Goal: Navigation & Orientation: Find specific page/section

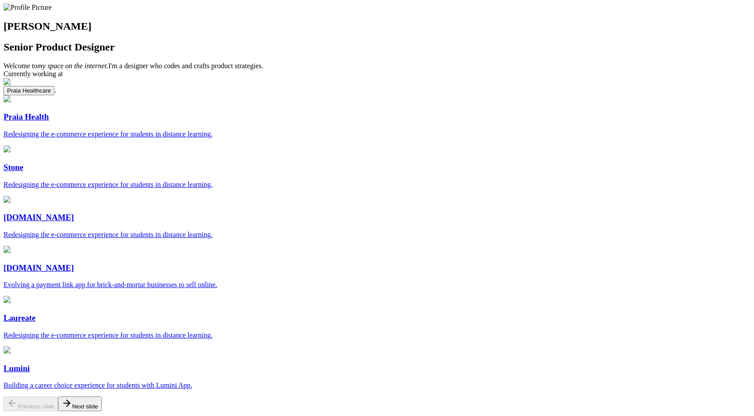
click at [39, 15] on div "[PERSON_NAME] Senior Product Designer Welcome to my space on the internet. I'm …" at bounding box center [377, 262] width 747 height 516
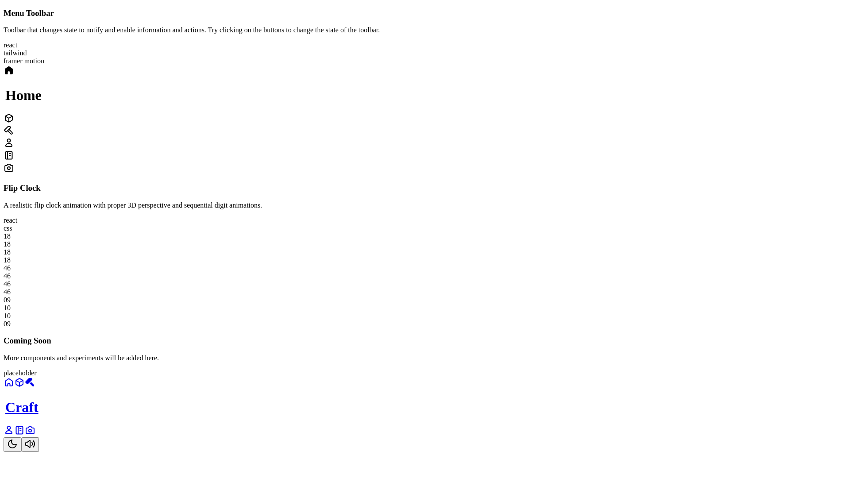
click at [495, 426] on div "Craft" at bounding box center [424, 414] width 841 height 75
click at [21, 426] on button "Toggle Theme" at bounding box center [13, 444] width 18 height 15
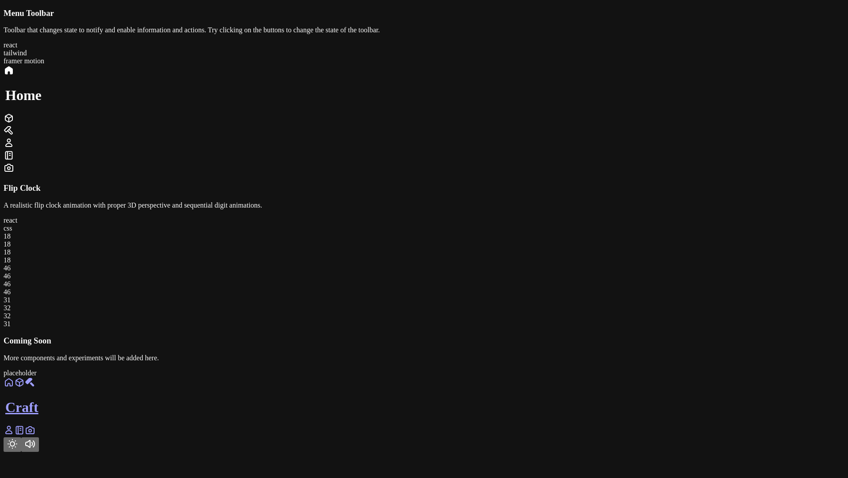
scroll to position [187, 0]
drag, startPoint x: 563, startPoint y: 310, endPoint x: 596, endPoint y: 311, distance: 32.3
click at [596, 311] on div "18 18 18 18 46 46 46 46 34 35 35 34" at bounding box center [424, 280] width 841 height 96
click at [594, 310] on div "18 18 18 18 46 46 46 46 35 36 36 35" at bounding box center [424, 280] width 841 height 96
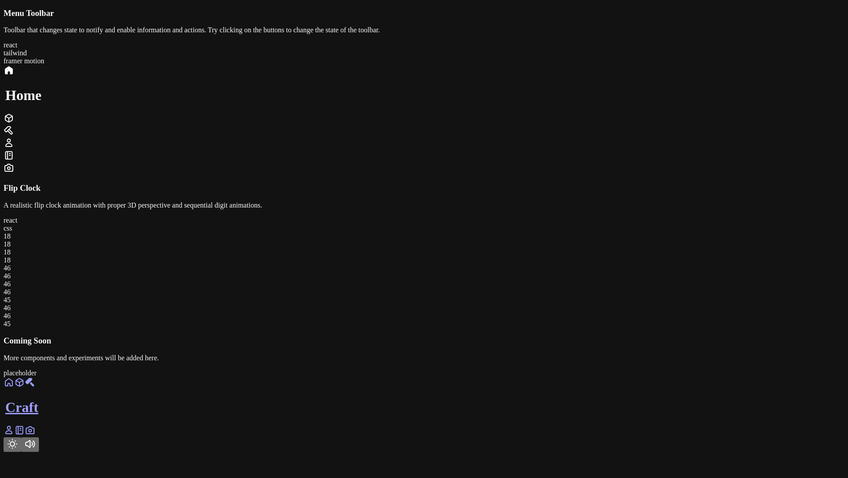
click at [14, 426] on icon at bounding box center [9, 430] width 11 height 11
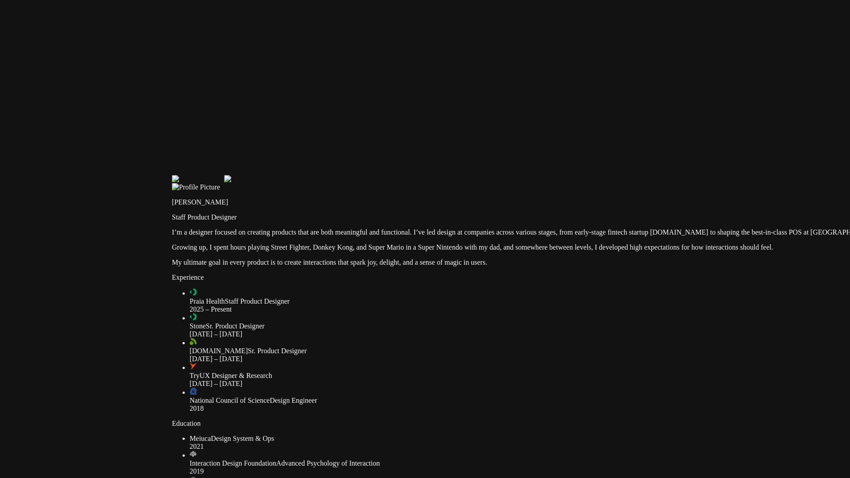
drag, startPoint x: 255, startPoint y: 165, endPoint x: 424, endPoint y: 337, distance: 240.8
click at [424, 175] on div at bounding box center [593, 175] width 843 height 0
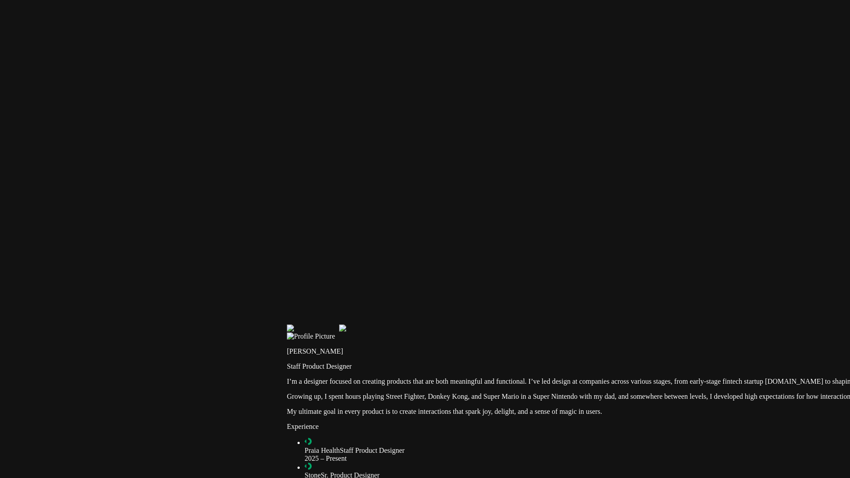
drag, startPoint x: 284, startPoint y: 132, endPoint x: 414, endPoint y: 281, distance: 197.4
click at [415, 325] on div at bounding box center [708, 325] width 843 height 0
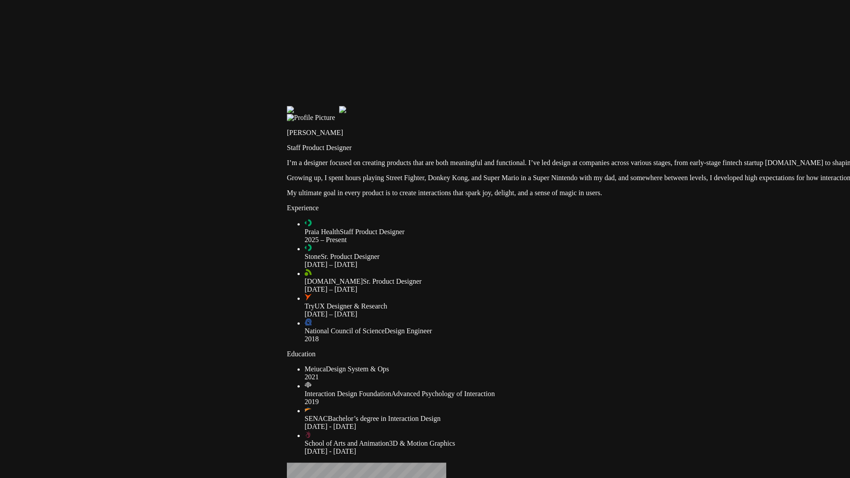
drag, startPoint x: 451, startPoint y: 367, endPoint x: 524, endPoint y: 131, distance: 246.6
click at [524, 106] on div at bounding box center [708, 106] width 843 height 0
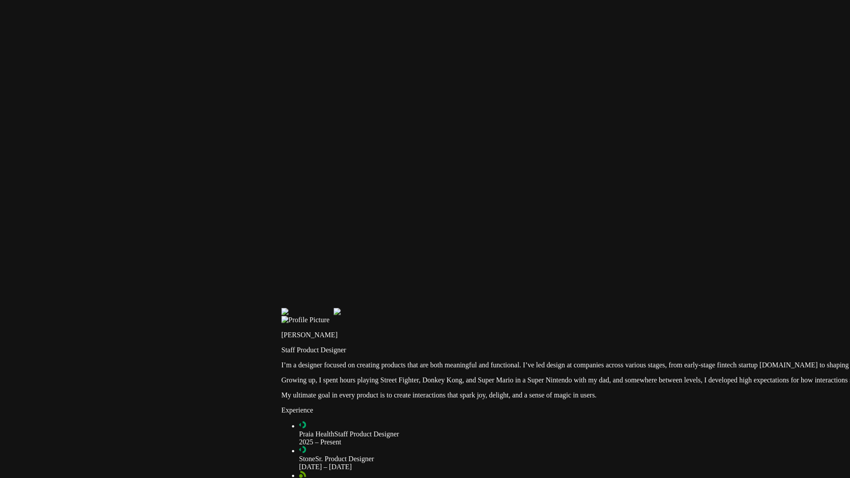
drag, startPoint x: 360, startPoint y: 259, endPoint x: 355, endPoint y: 478, distance: 218.8
click at [355, 308] on div at bounding box center [703, 308] width 843 height 0
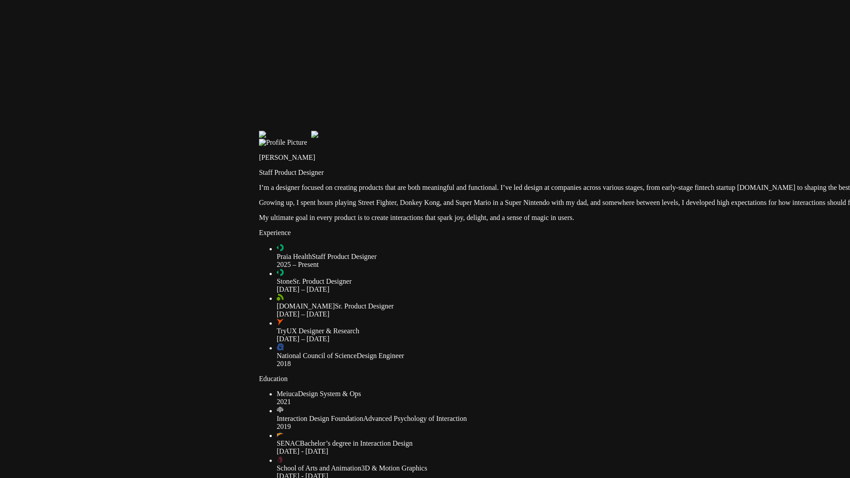
drag, startPoint x: 194, startPoint y: 232, endPoint x: 172, endPoint y: 51, distance: 181.6
click at [259, 131] on div at bounding box center [680, 131] width 843 height 0
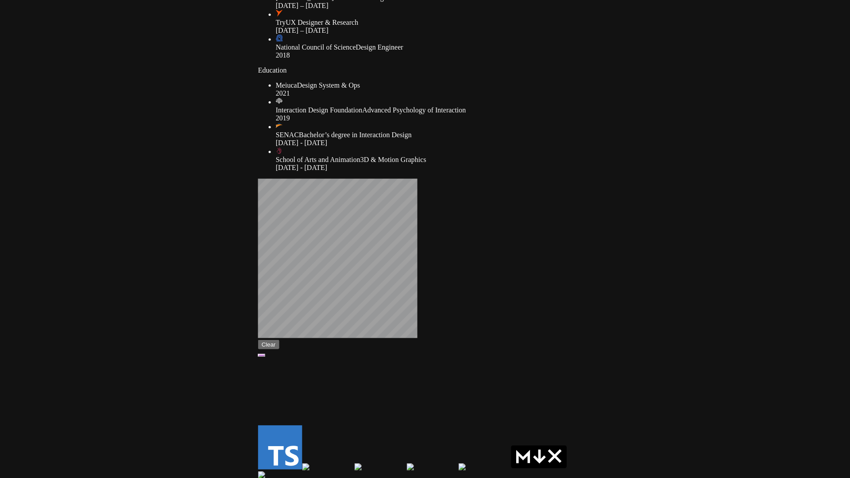
drag, startPoint x: 323, startPoint y: 333, endPoint x: 323, endPoint y: 28, distance: 304.6
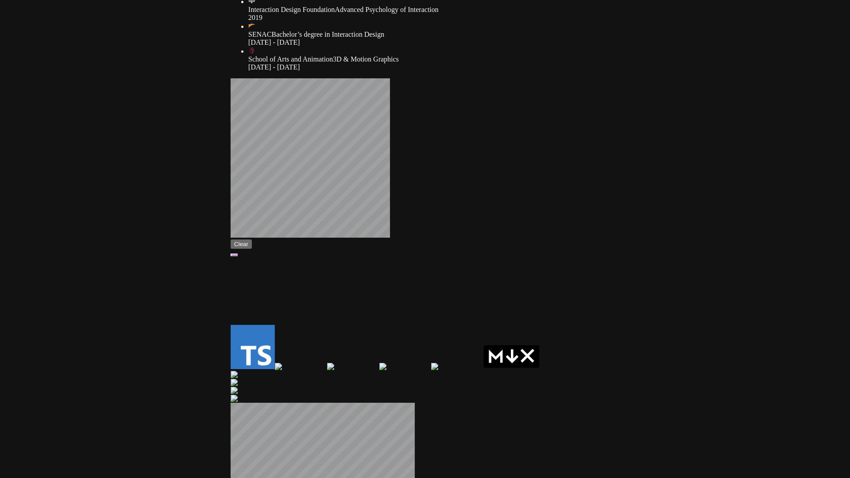
drag, startPoint x: 336, startPoint y: 250, endPoint x: 308, endPoint y: 148, distance: 105.5
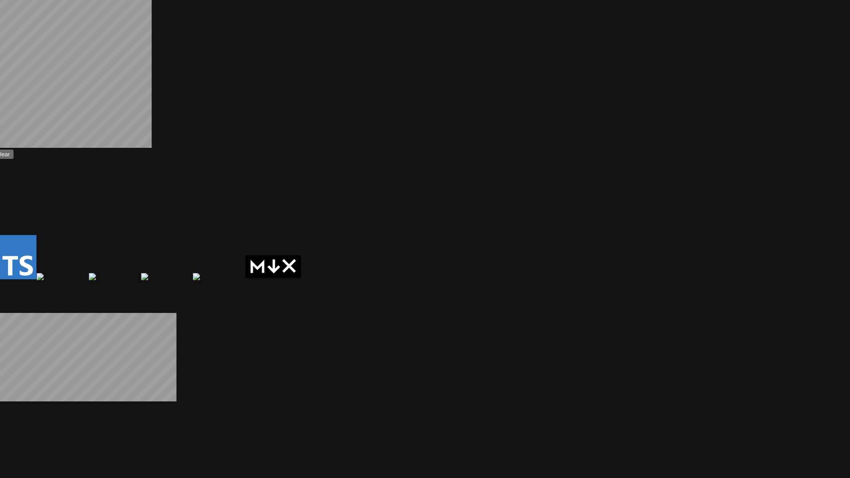
drag, startPoint x: 460, startPoint y: 316, endPoint x: 219, endPoint y: 202, distance: 266.4
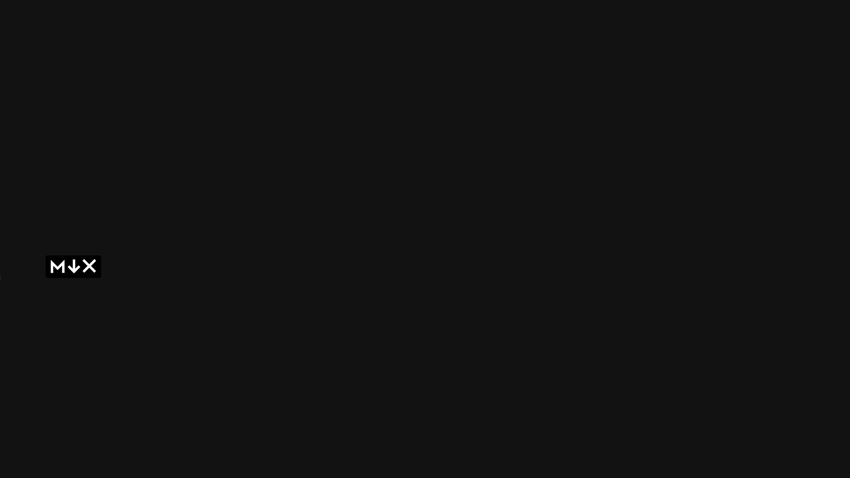
drag, startPoint x: 533, startPoint y: 246, endPoint x: 311, endPoint y: 245, distance: 221.8
drag, startPoint x: 436, startPoint y: 52, endPoint x: 351, endPoint y: 282, distance: 245.4
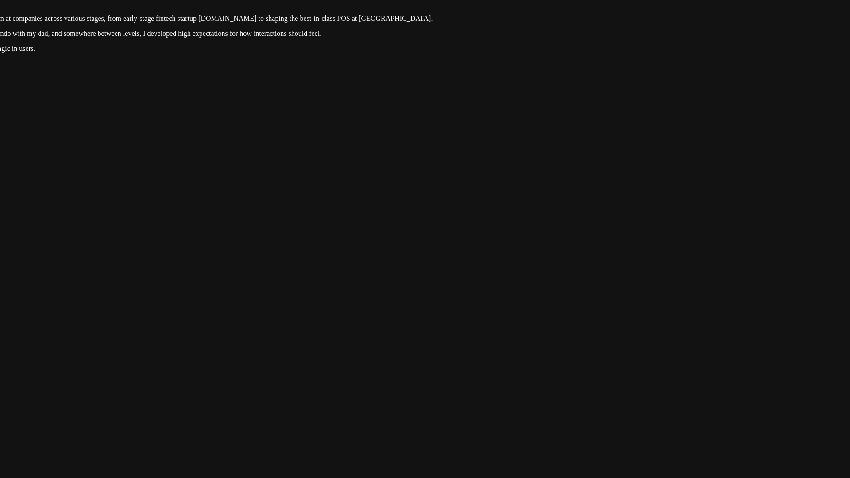
drag, startPoint x: 449, startPoint y: 201, endPoint x: 428, endPoint y: 301, distance: 101.9
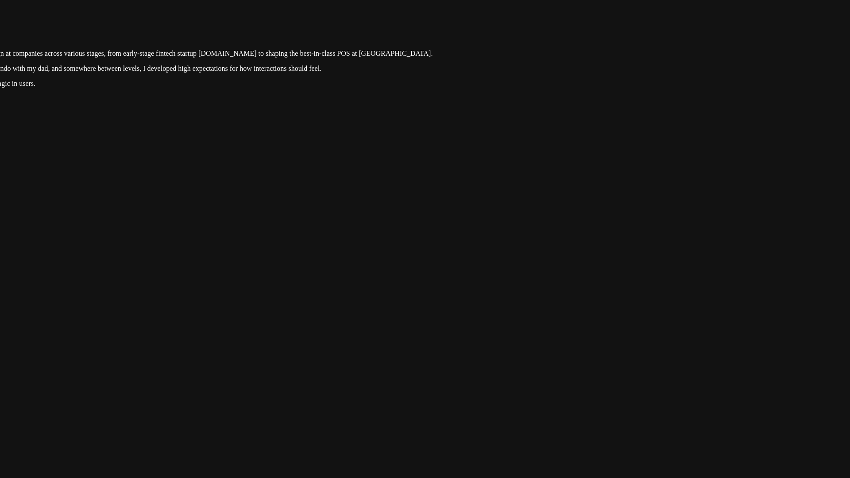
drag, startPoint x: 428, startPoint y: 301, endPoint x: 424, endPoint y: 336, distance: 35.2
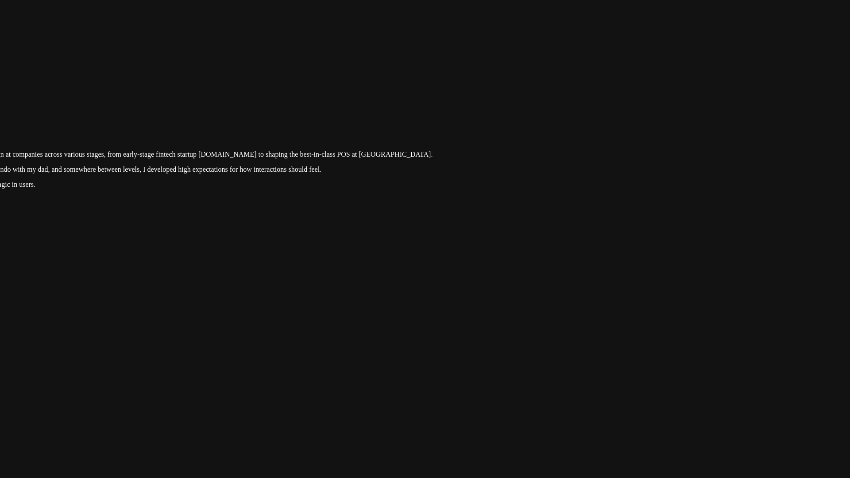
drag, startPoint x: 471, startPoint y: 199, endPoint x: 454, endPoint y: 299, distance: 101.0
click at [454, 97] on div at bounding box center [141, 97] width 843 height 0
drag, startPoint x: 391, startPoint y: 236, endPoint x: 513, endPoint y: 185, distance: 133.0
click at [563, 97] on div at bounding box center [141, 97] width 843 height 0
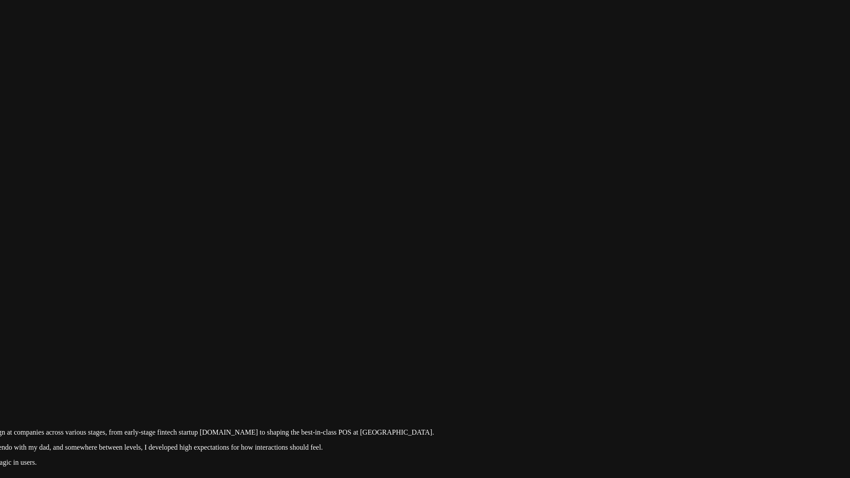
drag, startPoint x: 584, startPoint y: 154, endPoint x: 585, endPoint y: 455, distance: 301.5
click at [565, 375] on div at bounding box center [143, 375] width 843 height 0
drag, startPoint x: 592, startPoint y: 240, endPoint x: 569, endPoint y: 251, distance: 25.7
click at [563, 375] on div at bounding box center [141, 375] width 843 height 0
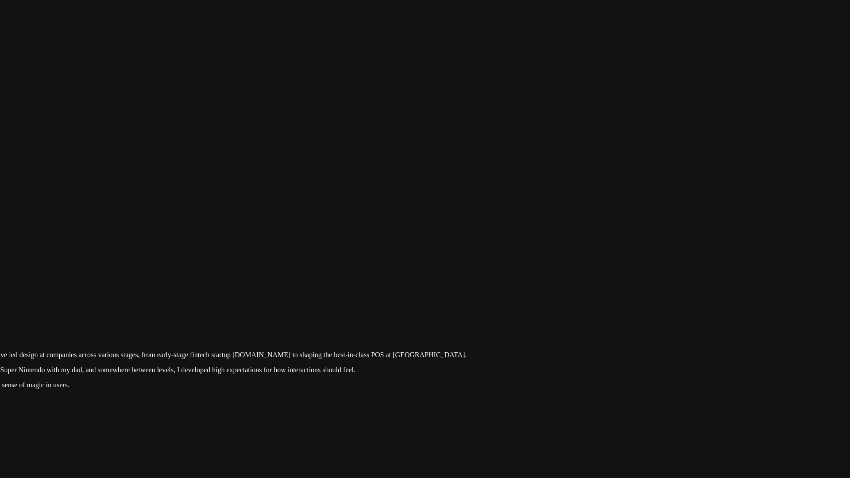
drag, startPoint x: 569, startPoint y: 278, endPoint x: 602, endPoint y: 201, distance: 84.1
click at [597, 298] on div at bounding box center [175, 298] width 843 height 0
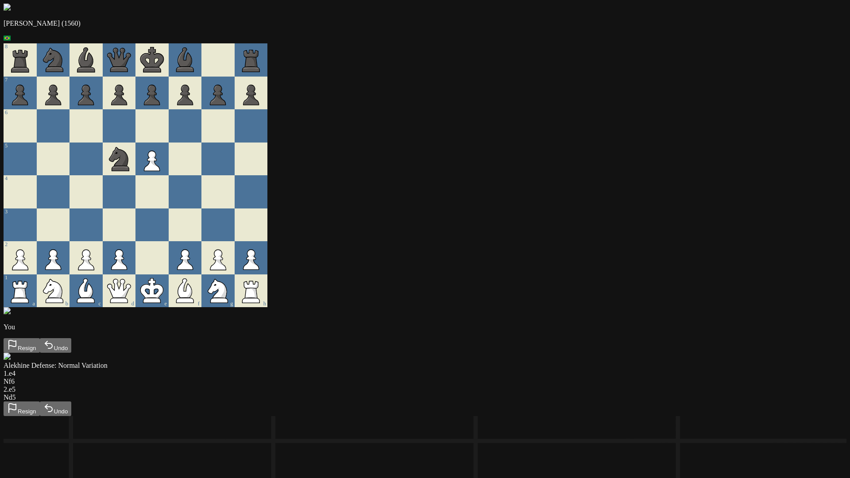
click at [40, 402] on button "Resign" at bounding box center [22, 409] width 36 height 15
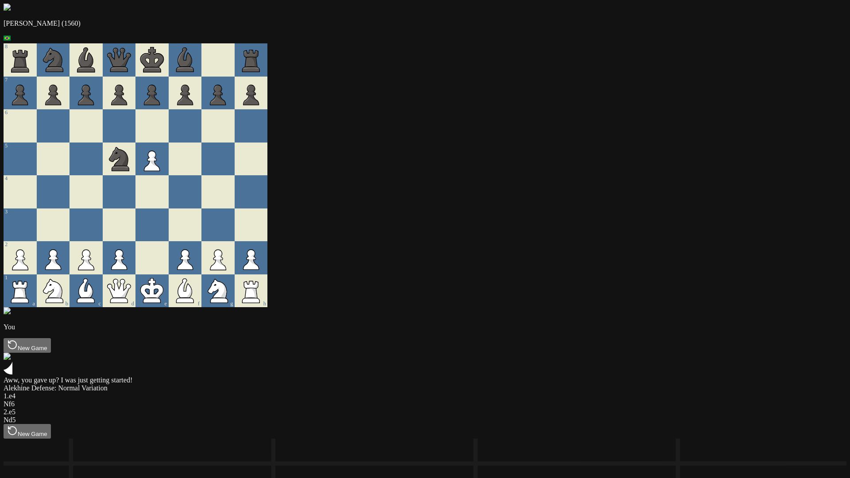
click at [51, 424] on button "New Game" at bounding box center [27, 431] width 47 height 15
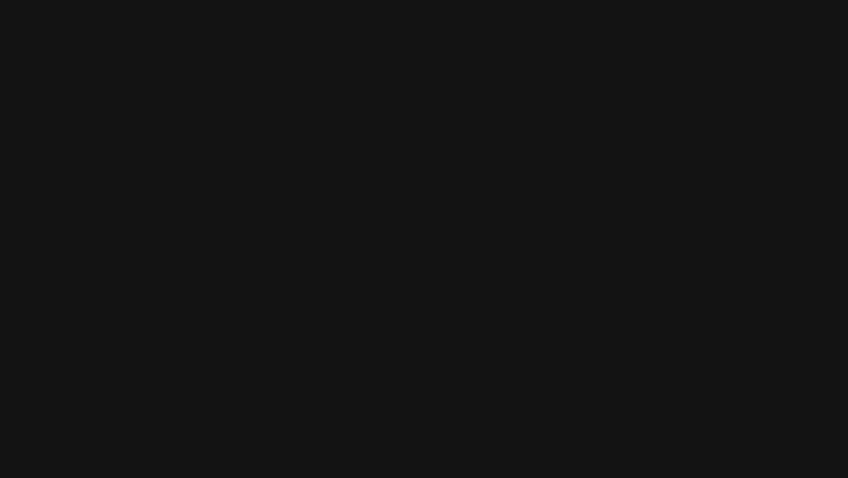
scroll to position [2925, 0]
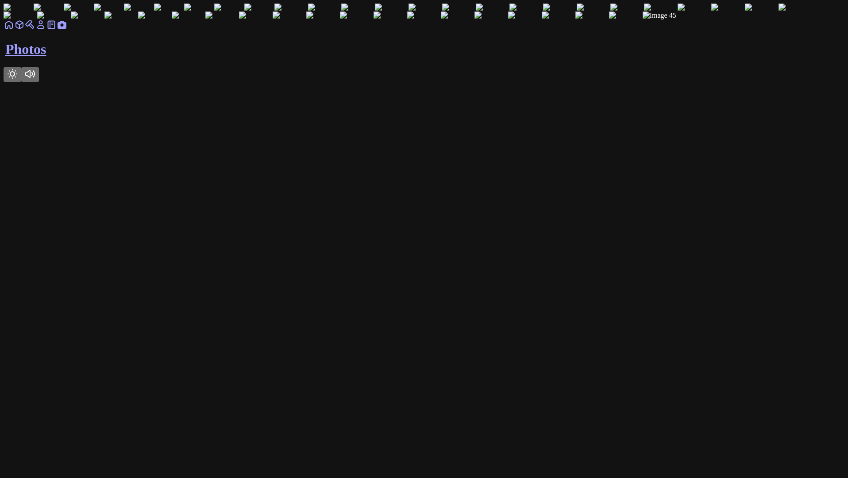
click at [55, 29] on icon at bounding box center [51, 25] width 7 height 8
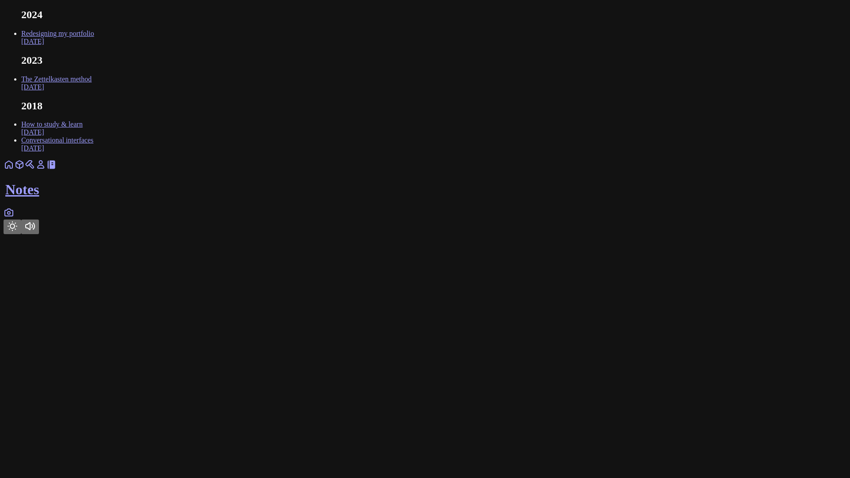
click at [93, 152] on link "Conversational interfaces [DATE]" at bounding box center [57, 143] width 72 height 15
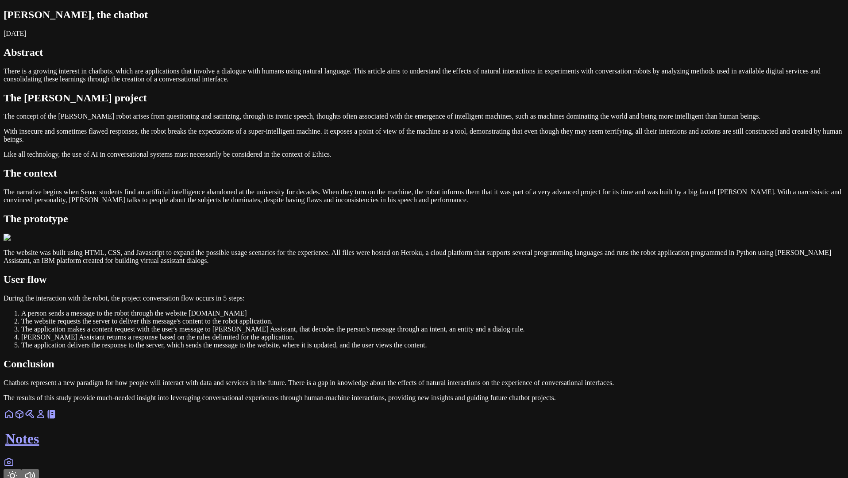
click at [46, 420] on icon at bounding box center [40, 414] width 11 height 11
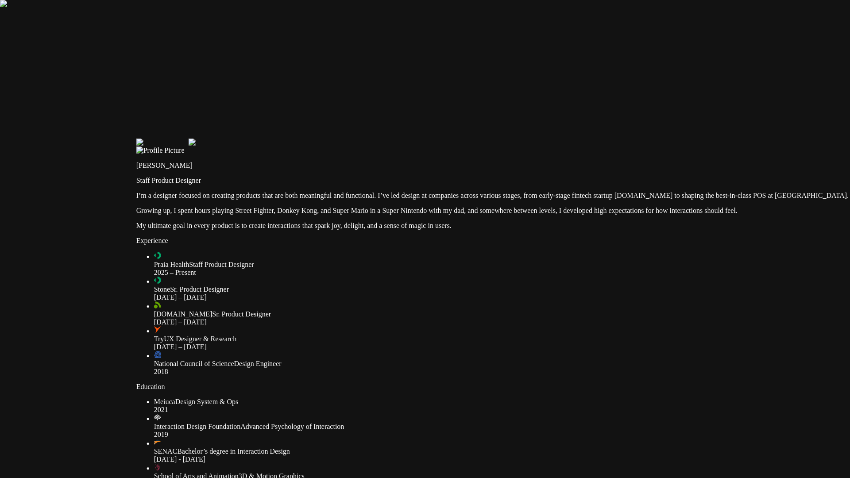
drag, startPoint x: 244, startPoint y: 109, endPoint x: 400, endPoint y: 262, distance: 218.2
click at [400, 139] on div at bounding box center [557, 139] width 843 height 0
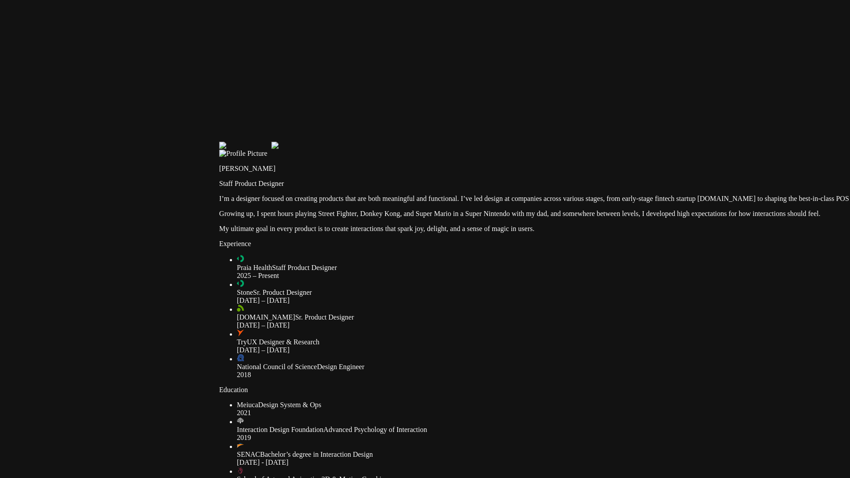
drag, startPoint x: 237, startPoint y: 76, endPoint x: 453, endPoint y: 214, distance: 256.1
click at [453, 142] on div at bounding box center [640, 142] width 843 height 0
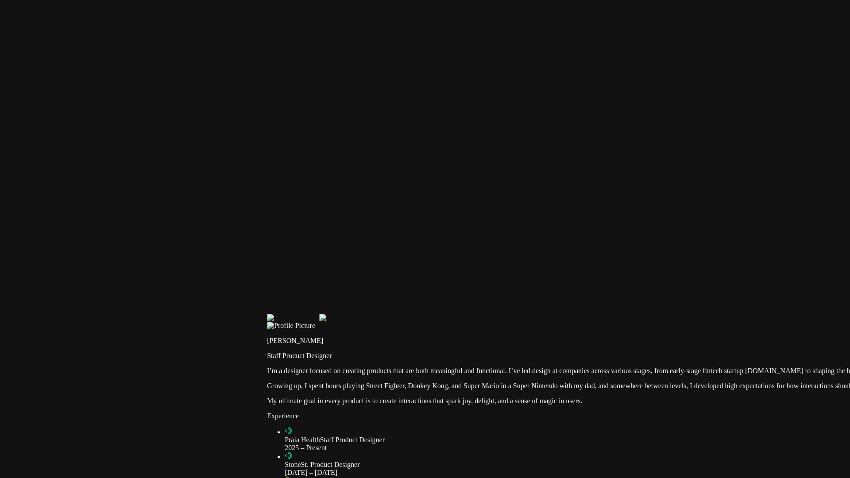
drag, startPoint x: 363, startPoint y: 182, endPoint x: 412, endPoint y: 356, distance: 180.9
click at [412, 314] on div at bounding box center [688, 314] width 843 height 0
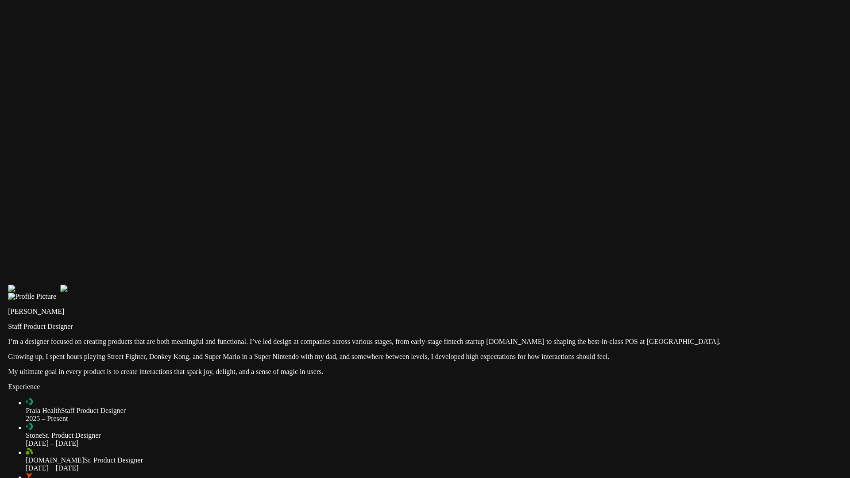
drag, startPoint x: 508, startPoint y: 320, endPoint x: 248, endPoint y: 289, distance: 262.1
click at [248, 285] on div at bounding box center [429, 285] width 843 height 0
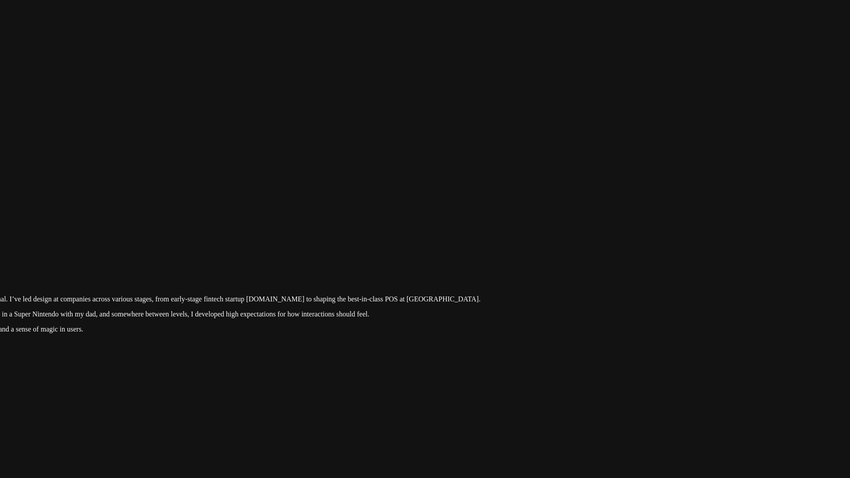
drag, startPoint x: 447, startPoint y: 298, endPoint x: 206, endPoint y: 255, distance: 244.1
click at [206, 242] on div at bounding box center [189, 242] width 843 height 0
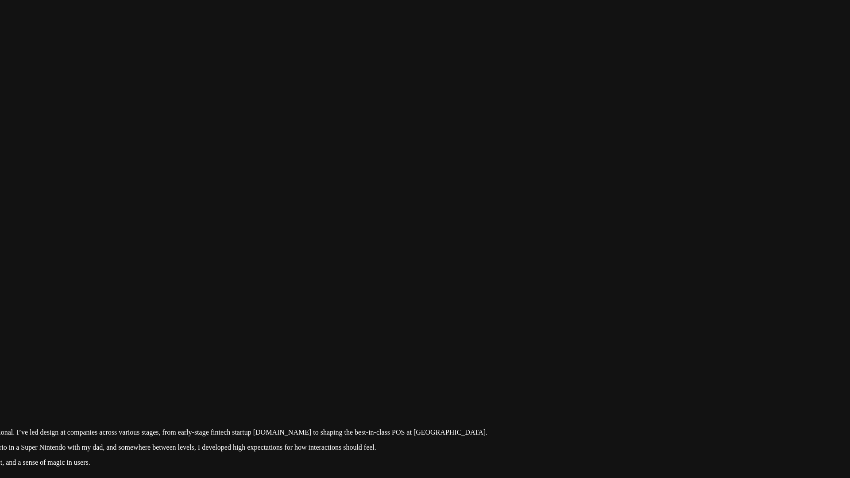
drag, startPoint x: 637, startPoint y: 247, endPoint x: 643, endPoint y: 386, distance: 139.6
click at [618, 375] on div at bounding box center [196, 375] width 843 height 0
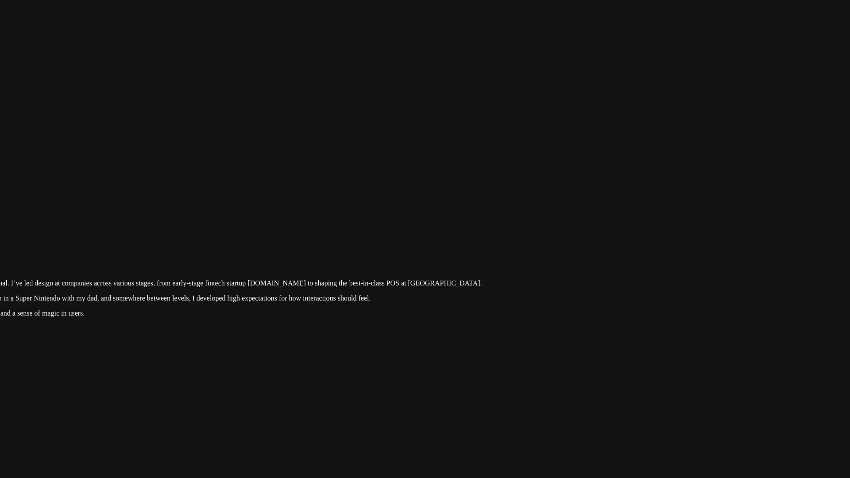
drag, startPoint x: 608, startPoint y: 355, endPoint x: 600, endPoint y: 175, distance: 180.0
click at [600, 226] on div at bounding box center [190, 226] width 843 height 0
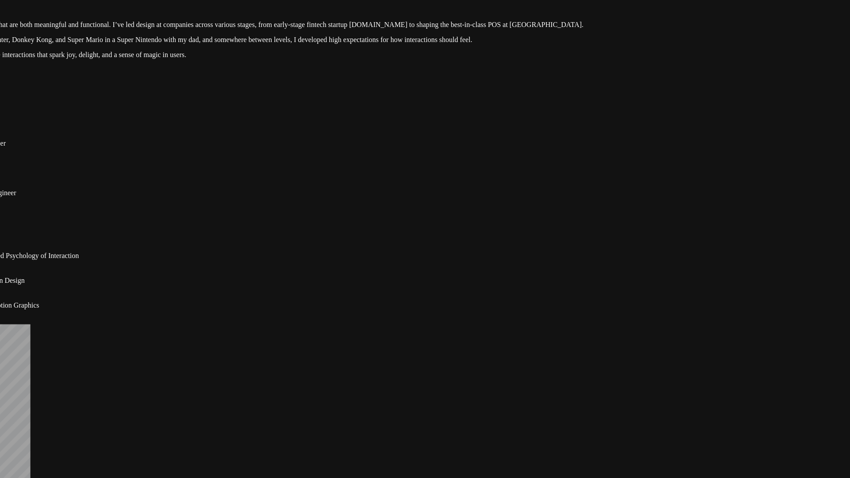
drag, startPoint x: 588, startPoint y: 334, endPoint x: 692, endPoint y: 106, distance: 250.4
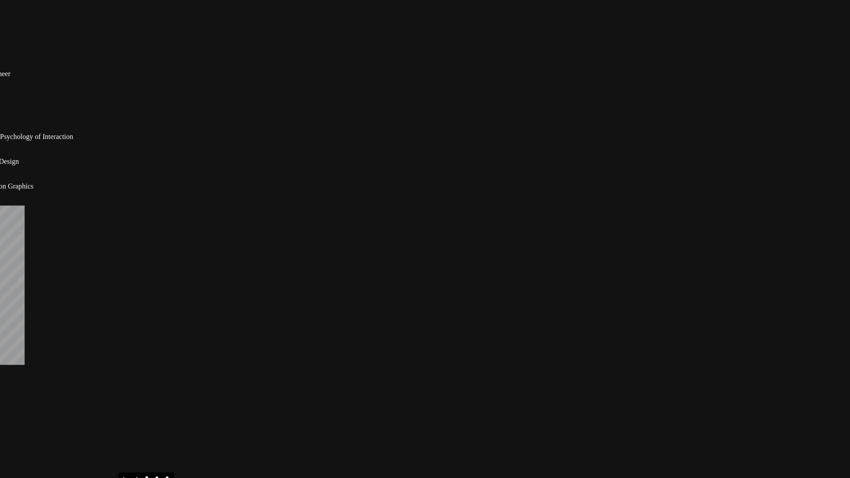
drag, startPoint x: 618, startPoint y: 262, endPoint x: 589, endPoint y: 124, distance: 141.1
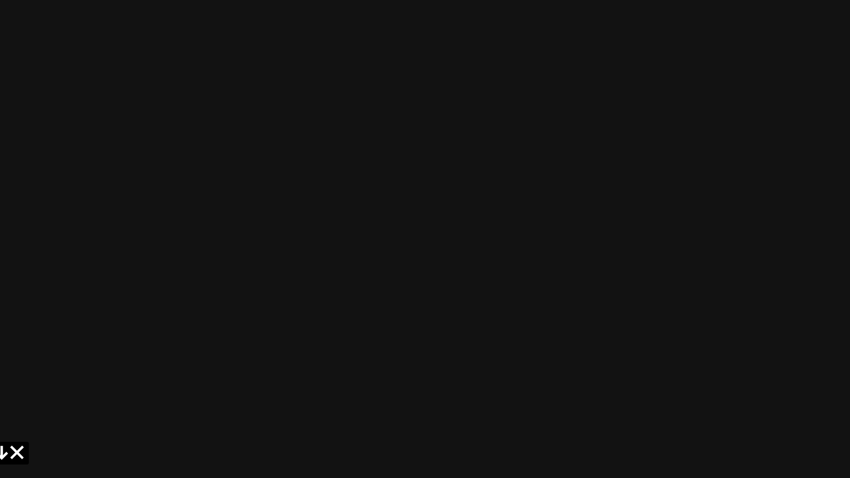
drag, startPoint x: 608, startPoint y: 289, endPoint x: 404, endPoint y: 278, distance: 204.9
drag, startPoint x: 750, startPoint y: 297, endPoint x: 774, endPoint y: 250, distance: 51.9
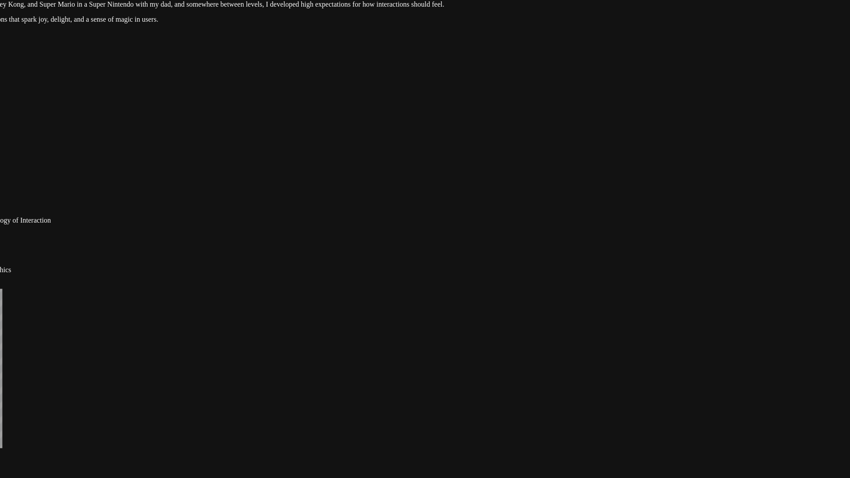
drag, startPoint x: 320, startPoint y: 263, endPoint x: 425, endPoint y: 441, distance: 207.0
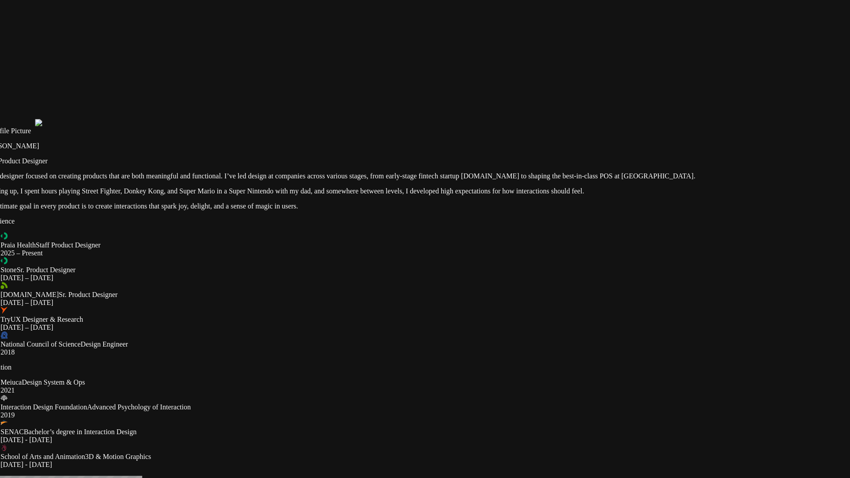
drag, startPoint x: 411, startPoint y: 159, endPoint x: 548, endPoint y: 339, distance: 226.3
click at [548, 119] on div at bounding box center [404, 119] width 843 height 0
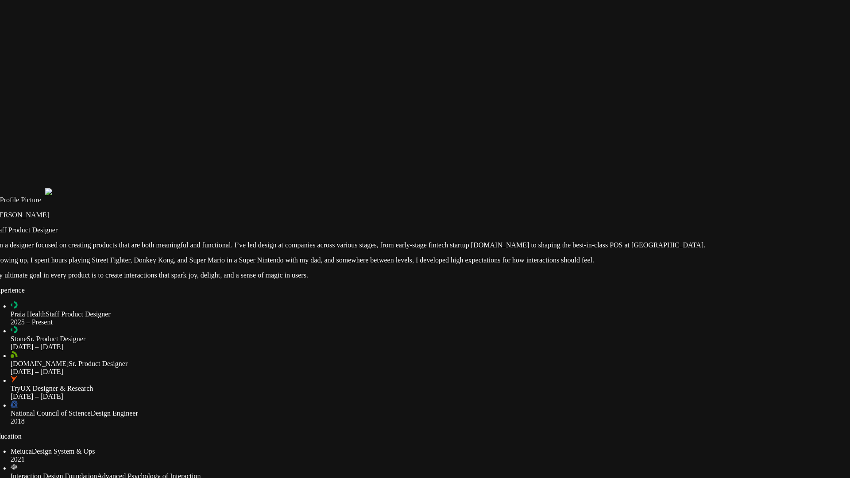
drag, startPoint x: 570, startPoint y: 185, endPoint x: 576, endPoint y: 243, distance: 58.2
click at [576, 188] on div at bounding box center [414, 188] width 843 height 0
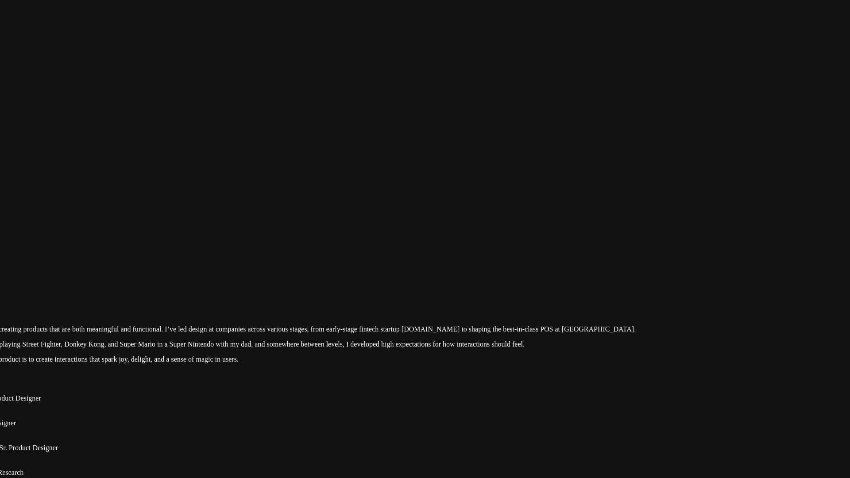
drag, startPoint x: 584, startPoint y: 91, endPoint x: 502, endPoint y: 357, distance: 278.8
click at [502, 272] on div at bounding box center [344, 272] width 843 height 0
click at [699, 270] on div at bounding box center [343, 270] width 843 height 0
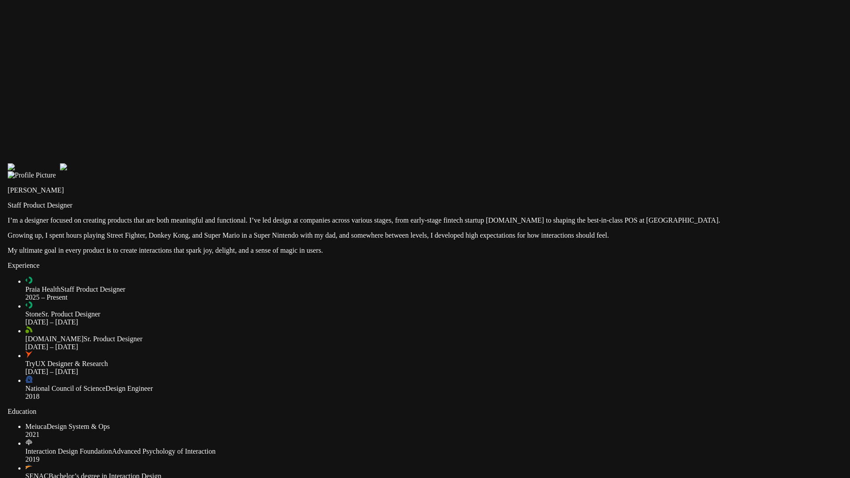
drag, startPoint x: 742, startPoint y: 242, endPoint x: 745, endPoint y: 409, distance: 167.0
click at [745, 163] on div at bounding box center [429, 163] width 843 height 0
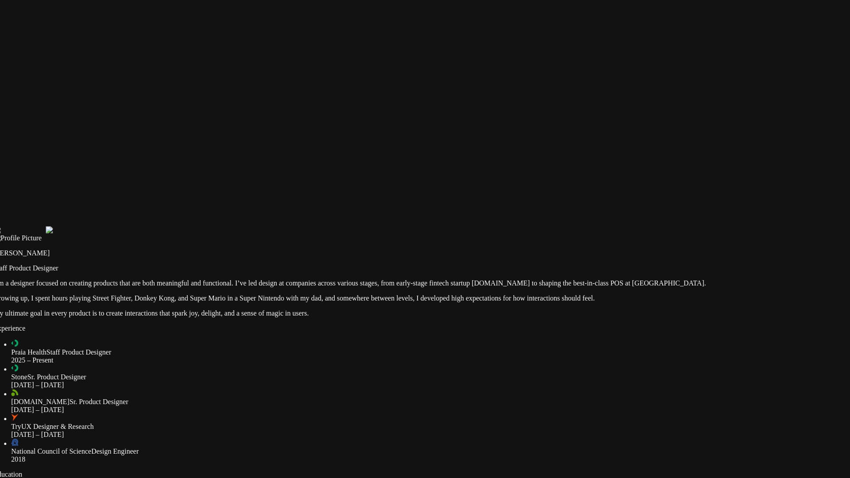
drag, startPoint x: 552, startPoint y: 179, endPoint x: 539, endPoint y: 235, distance: 57.3
click at [539, 226] on div at bounding box center [414, 226] width 843 height 0
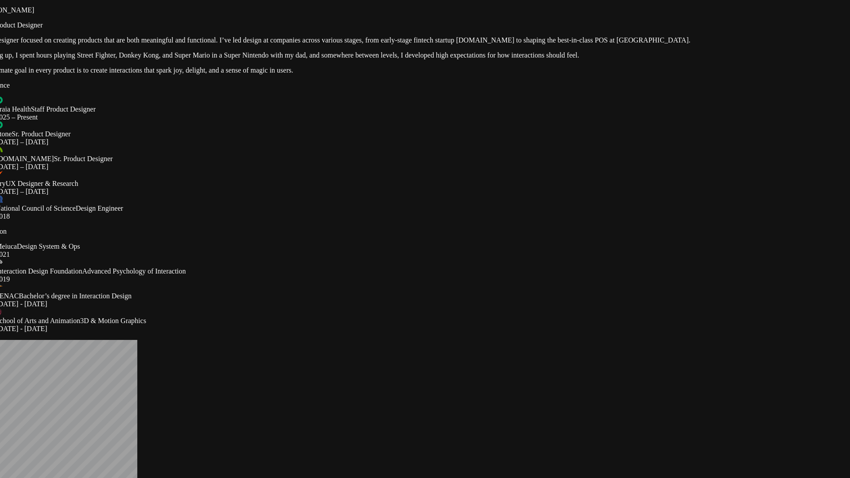
drag, startPoint x: 535, startPoint y: 256, endPoint x: 519, endPoint y: 13, distance: 243.6
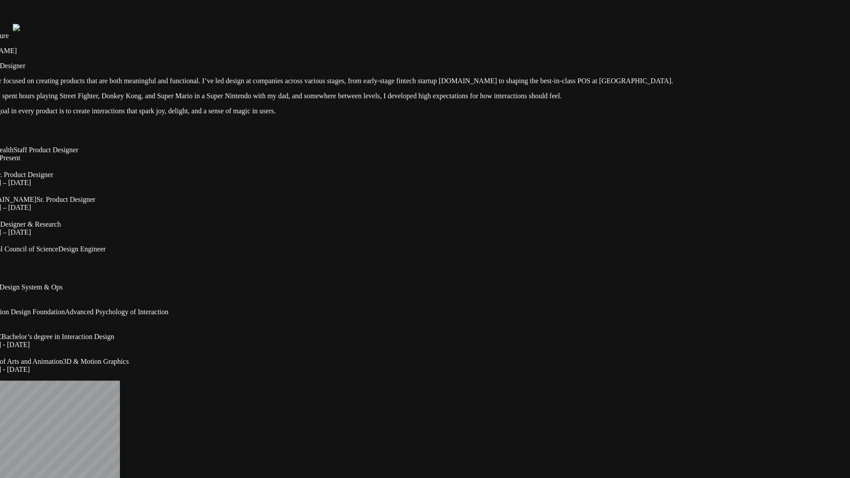
drag, startPoint x: 695, startPoint y: 159, endPoint x: 678, endPoint y: 199, distance: 44.2
click at [678, 24] on div at bounding box center [382, 24] width 843 height 0
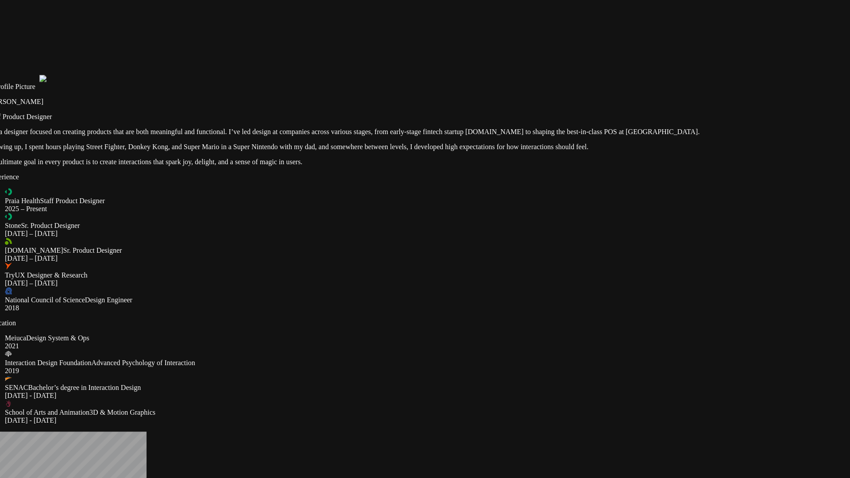
drag, startPoint x: 437, startPoint y: 88, endPoint x: 464, endPoint y: 139, distance: 57.2
click at [464, 75] on div at bounding box center [408, 75] width 843 height 0
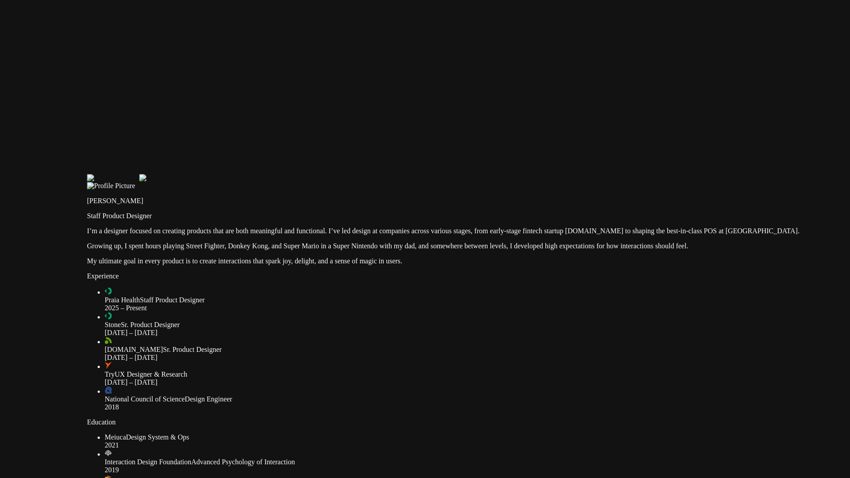
drag, startPoint x: 474, startPoint y: 112, endPoint x: 572, endPoint y: 212, distance: 140.0
click at [572, 174] on div at bounding box center [508, 174] width 843 height 0
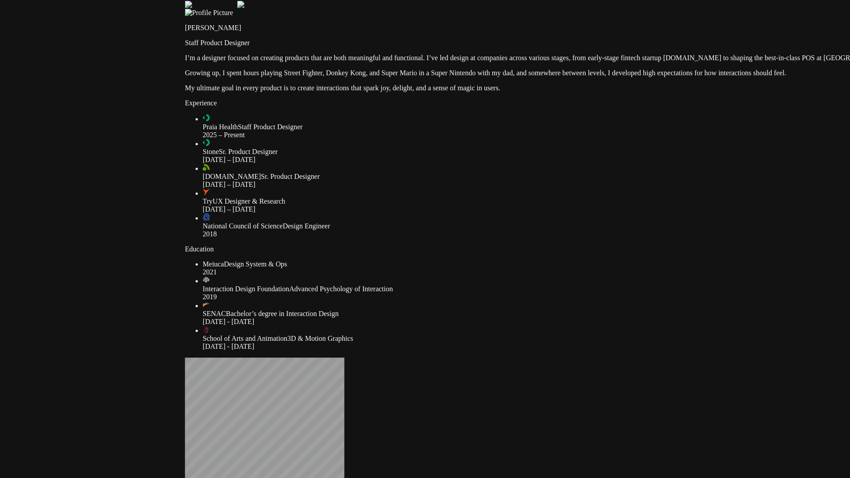
drag, startPoint x: 105, startPoint y: 360, endPoint x: 203, endPoint y: 186, distance: 199.1
click at [203, 1] on div at bounding box center [606, 1] width 843 height 0
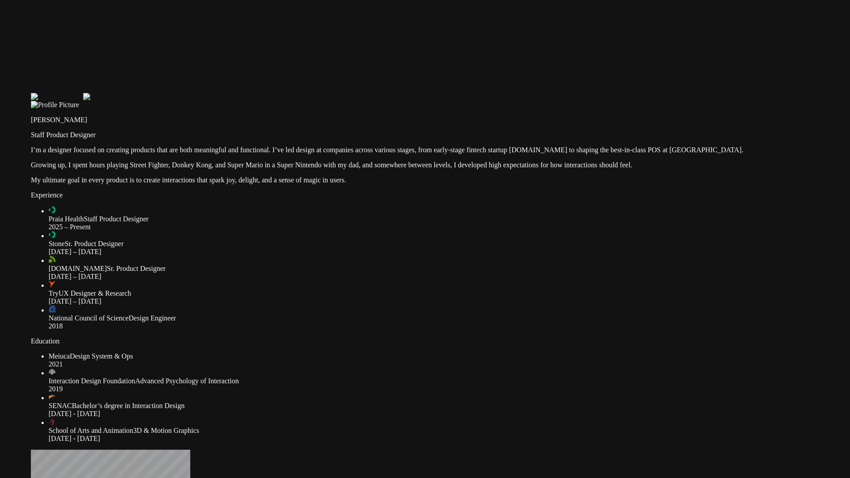
drag, startPoint x: 418, startPoint y: 217, endPoint x: 263, endPoint y: 308, distance: 180.6
click at [263, 93] on div at bounding box center [452, 93] width 843 height 0
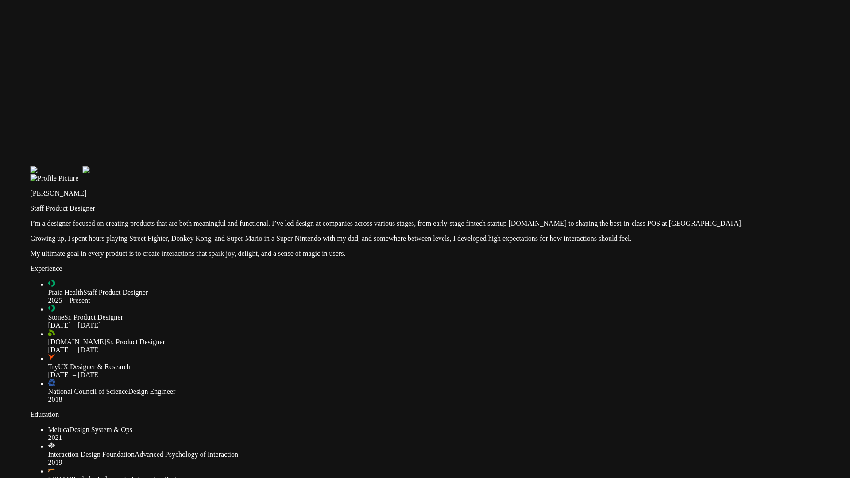
drag, startPoint x: 596, startPoint y: 133, endPoint x: 596, endPoint y: 207, distance: 73.9
click at [596, 166] on div at bounding box center [451, 166] width 843 height 0
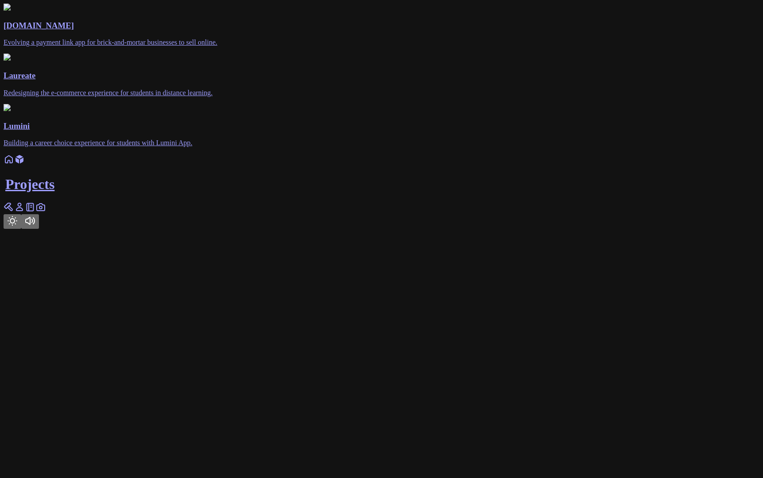
click at [14, 213] on icon at bounding box center [9, 207] width 11 height 11
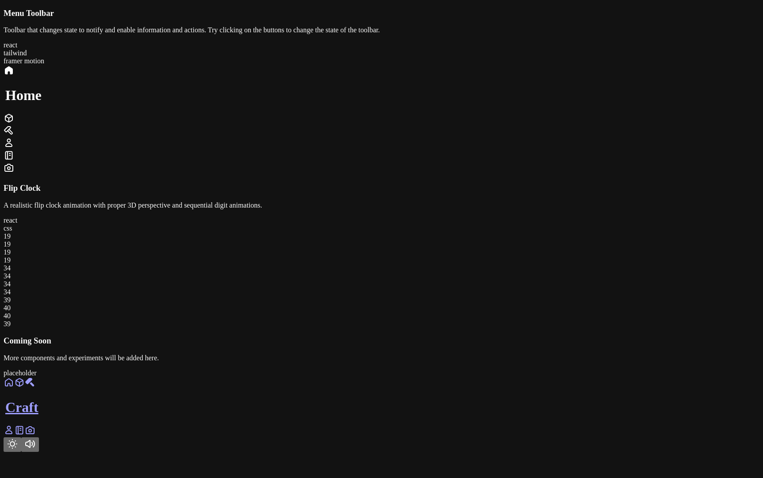
click at [14, 436] on icon at bounding box center [9, 430] width 11 height 11
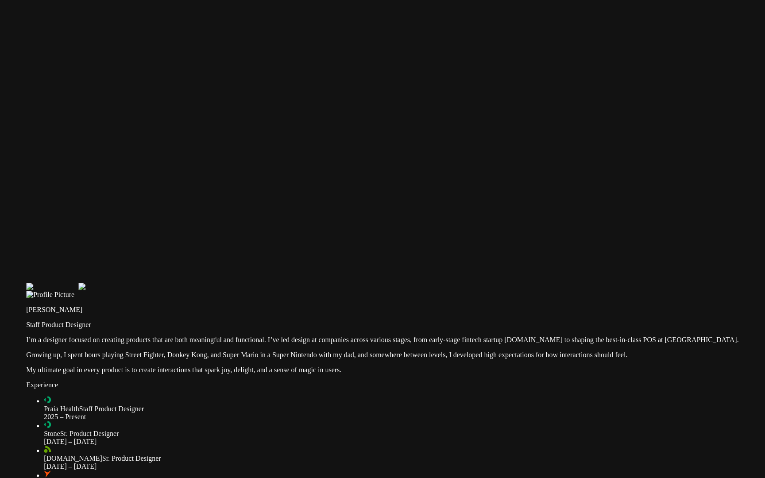
drag, startPoint x: 483, startPoint y: 66, endPoint x: 542, endPoint y: 366, distance: 305.5
click at [543, 283] on div at bounding box center [405, 283] width 758 height 0
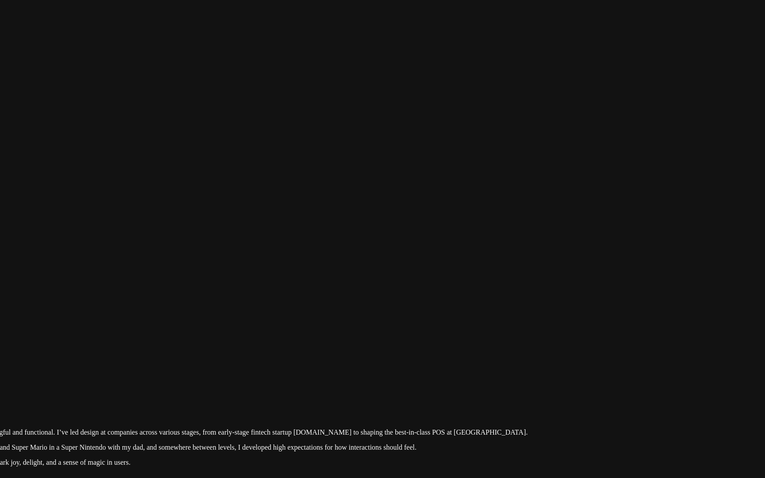
drag, startPoint x: 322, startPoint y: 191, endPoint x: 54, endPoint y: 288, distance: 285.4
click at [54, 375] on div at bounding box center [194, 375] width 758 height 0
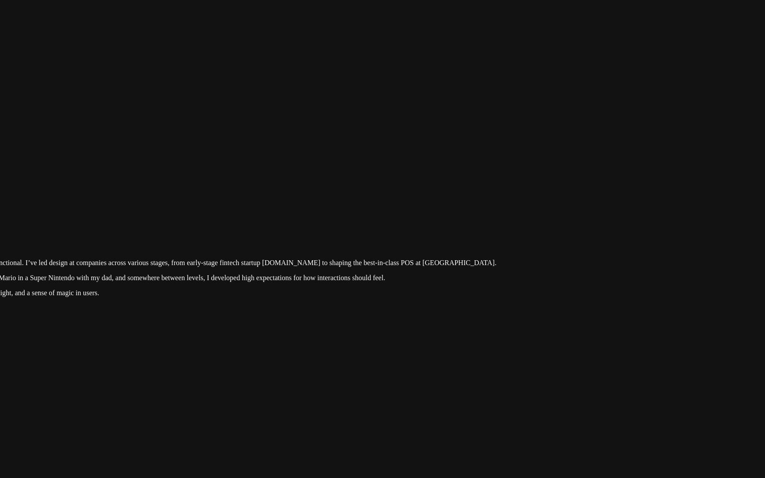
drag, startPoint x: 373, startPoint y: 342, endPoint x: 363, endPoint y: 173, distance: 169.4
click at [363, 206] on div at bounding box center [163, 206] width 758 height 0
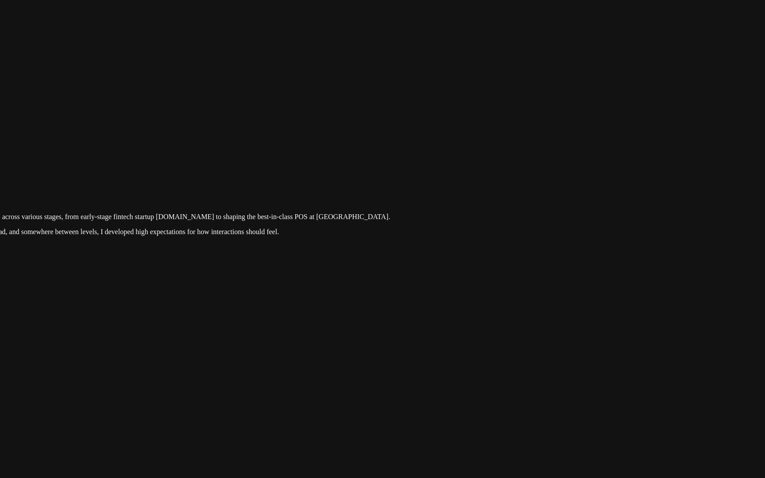
drag, startPoint x: 560, startPoint y: 285, endPoint x: 433, endPoint y: 232, distance: 137.9
click at [433, 160] on div at bounding box center [57, 160] width 758 height 0
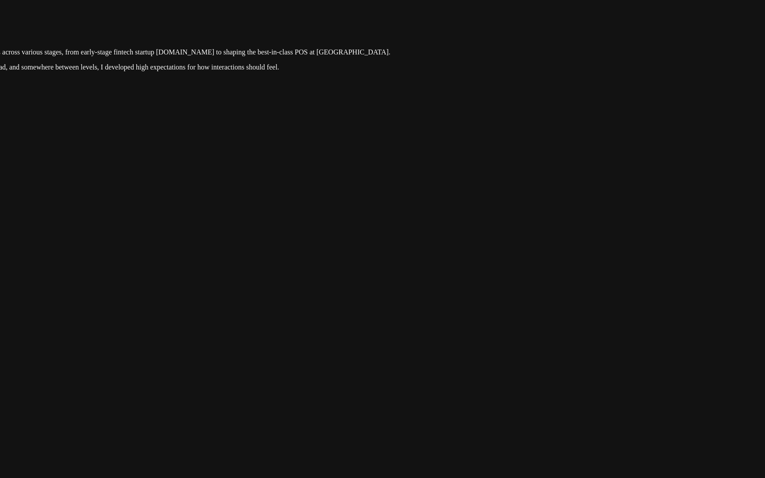
drag, startPoint x: 558, startPoint y: 306, endPoint x: 565, endPoint y: 107, distance: 199.8
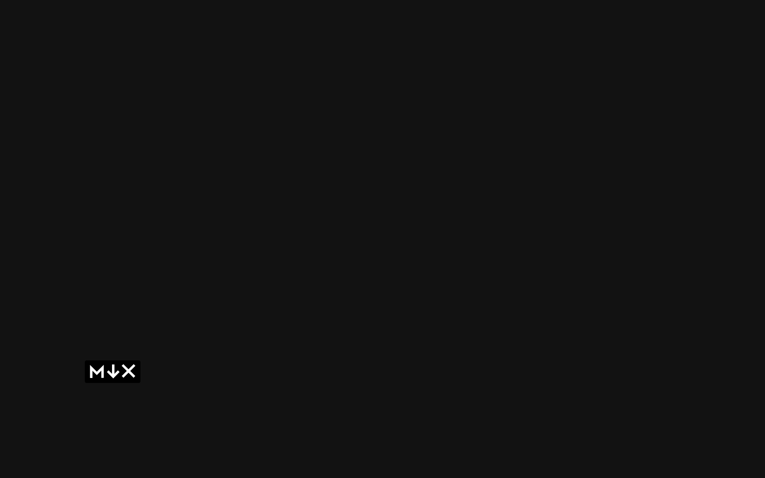
drag, startPoint x: 623, startPoint y: 242, endPoint x: 634, endPoint y: 24, distance: 217.7
drag, startPoint x: 557, startPoint y: 120, endPoint x: 560, endPoint y: 156, distance: 36.4
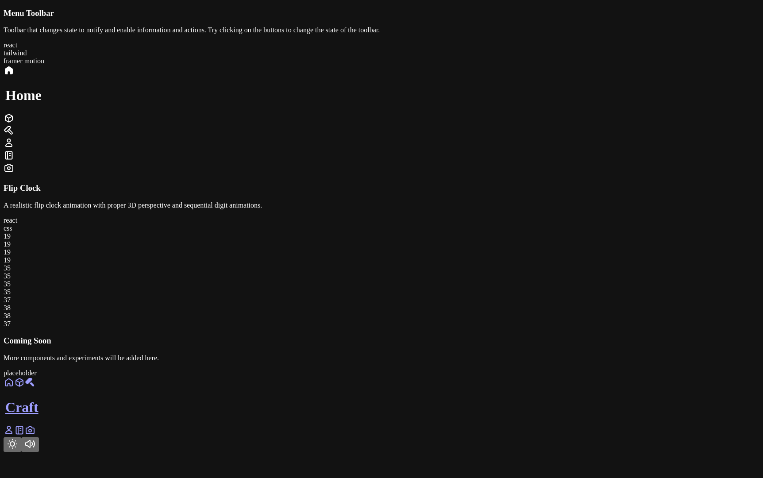
scroll to position [286, 0]
click at [42, 269] on body "Menu Toolbar Toolbar that changes state to notify and enable information and ac…" at bounding box center [382, 230] width 756 height 444
click at [170, 183] on div "Flip Clock A realistic flip clock animation with proper 3D perspective and sequ…" at bounding box center [382, 255] width 756 height 145
